Goal: Information Seeking & Learning: Learn about a topic

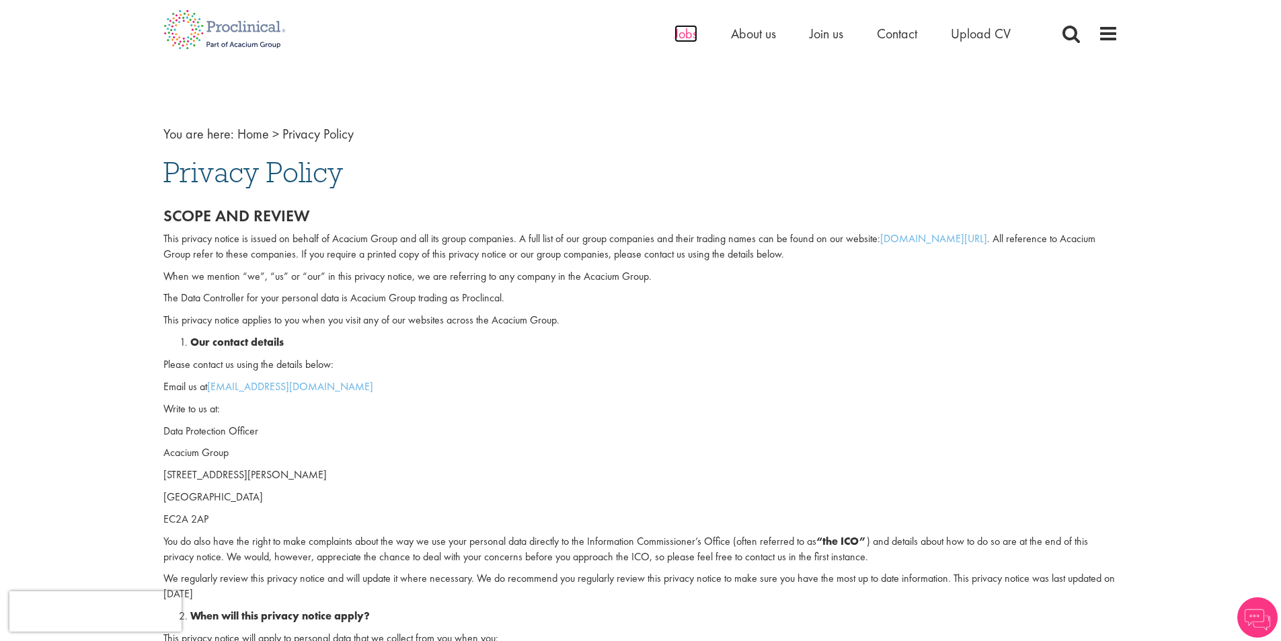
click at [674, 40] on span "Jobs" at bounding box center [685, 33] width 23 height 17
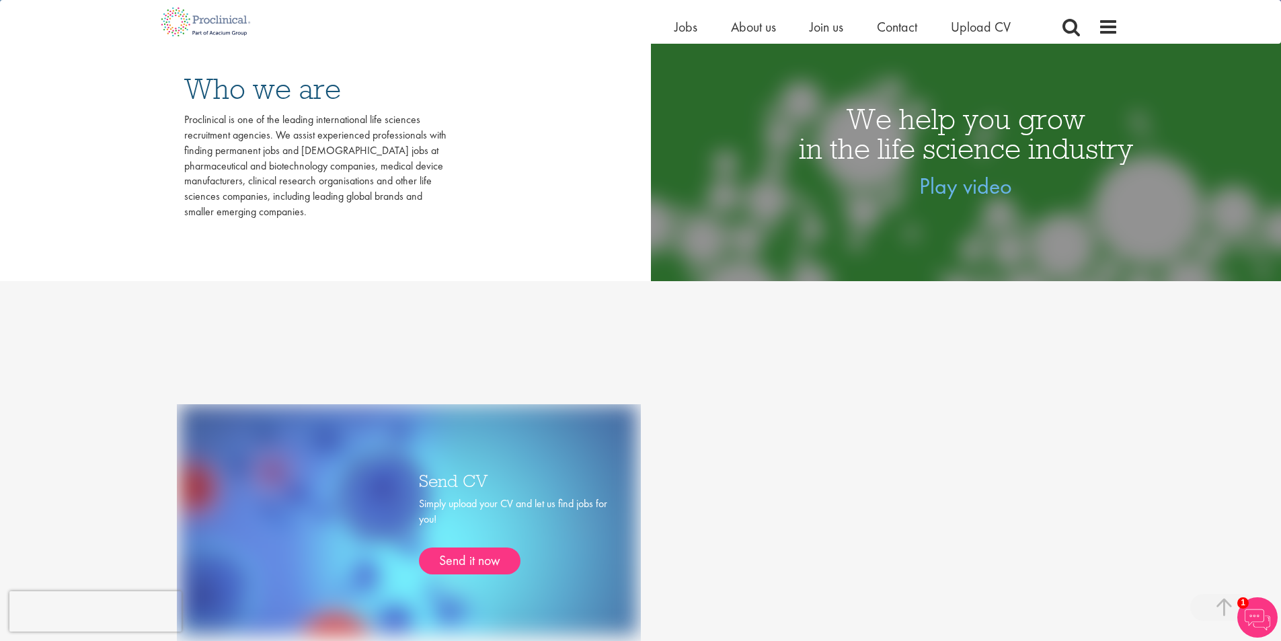
scroll to position [202, 0]
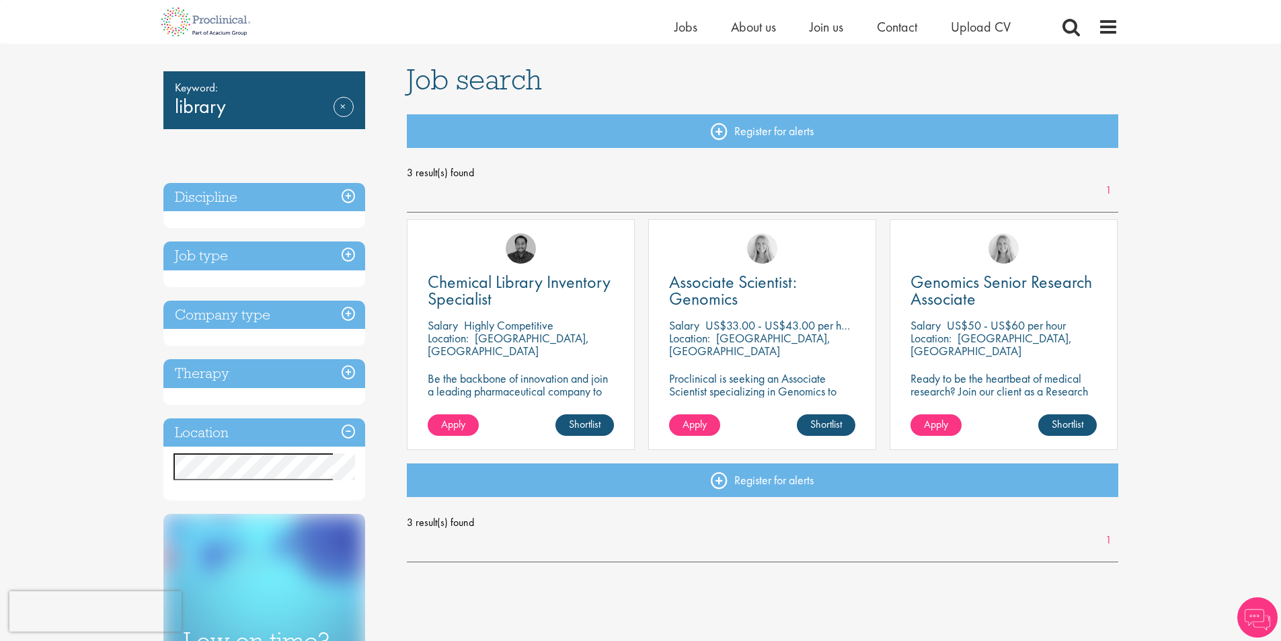
scroll to position [202, 0]
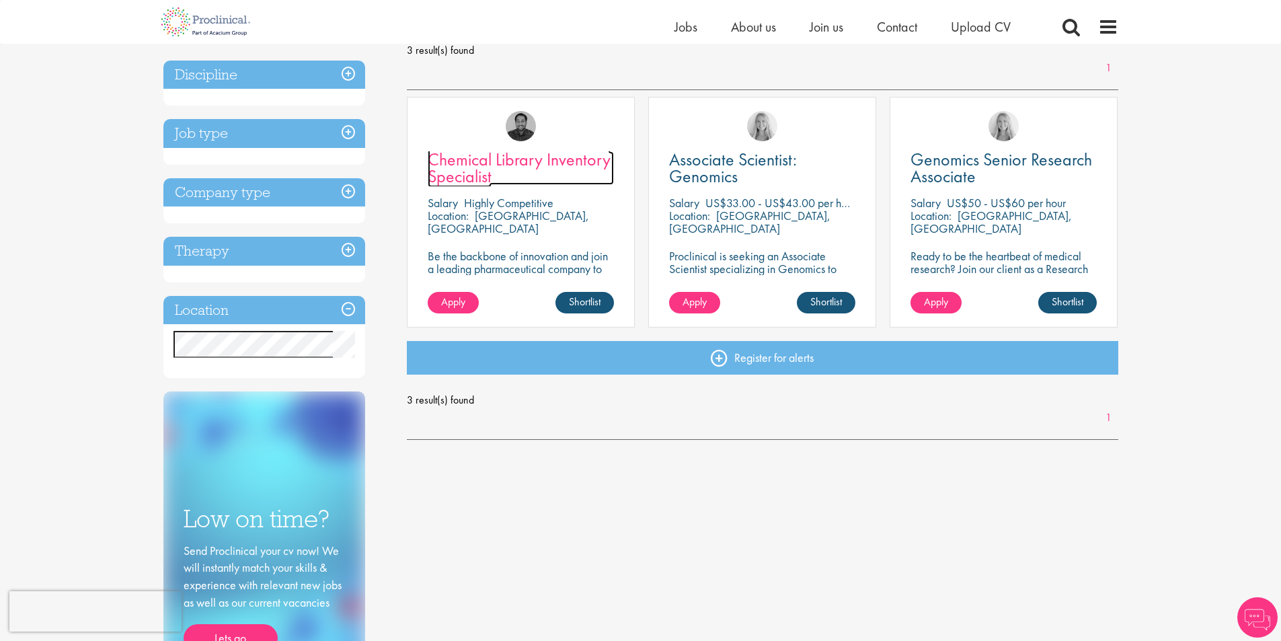
click at [510, 165] on span "Chemical Library Inventory Specialist" at bounding box center [519, 168] width 183 height 40
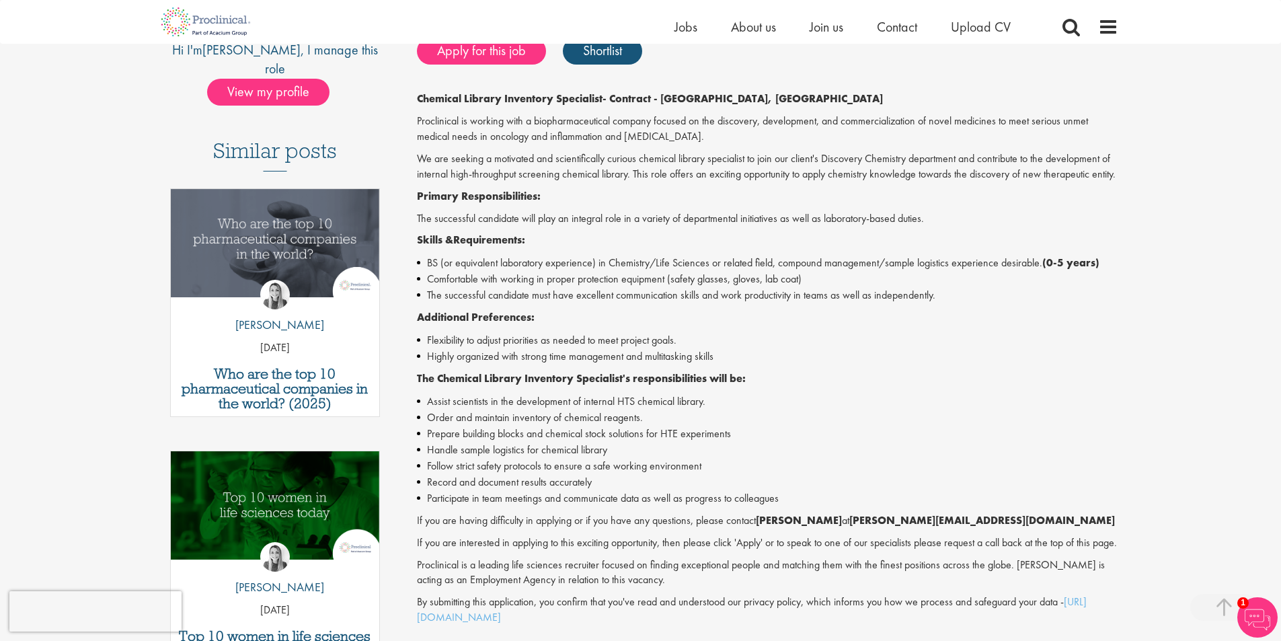
scroll to position [269, 0]
